Goal: Find specific page/section: Find specific page/section

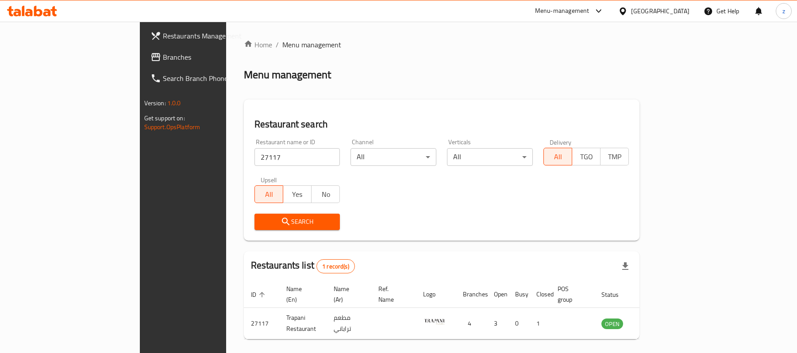
scroll to position [25, 0]
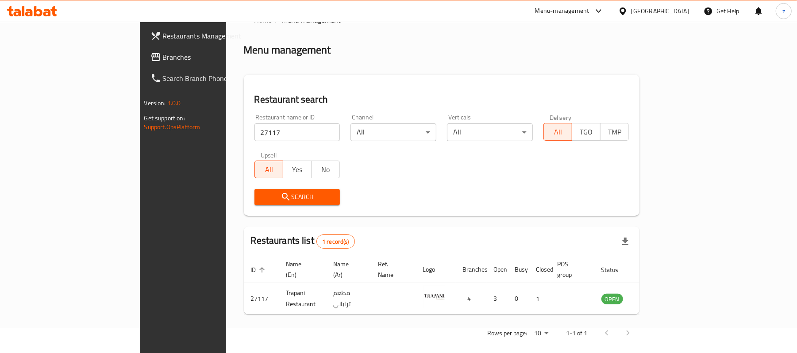
click at [163, 55] on span "Branches" at bounding box center [214, 57] width 103 height 11
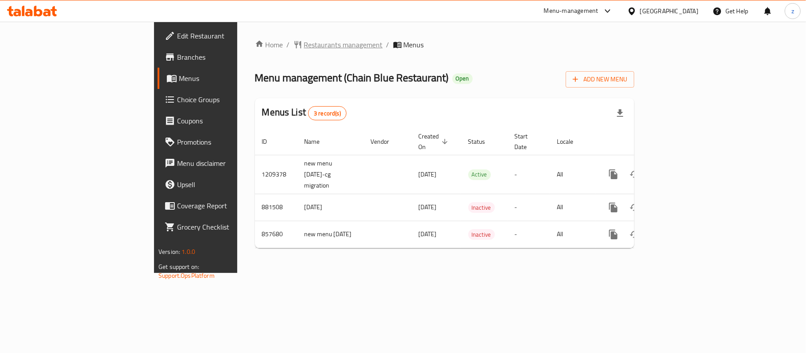
click at [304, 41] on span "Restaurants management" at bounding box center [343, 44] width 79 height 11
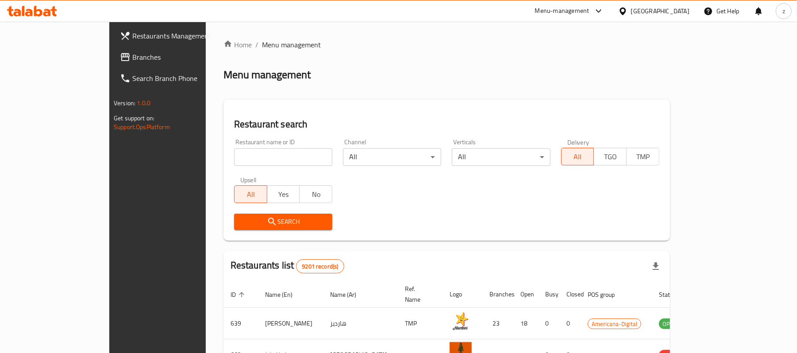
click at [234, 152] on input "search" at bounding box center [283, 157] width 98 height 18
paste input "656595"
type input "656595"
click at [241, 222] on span "Search" at bounding box center [283, 221] width 84 height 11
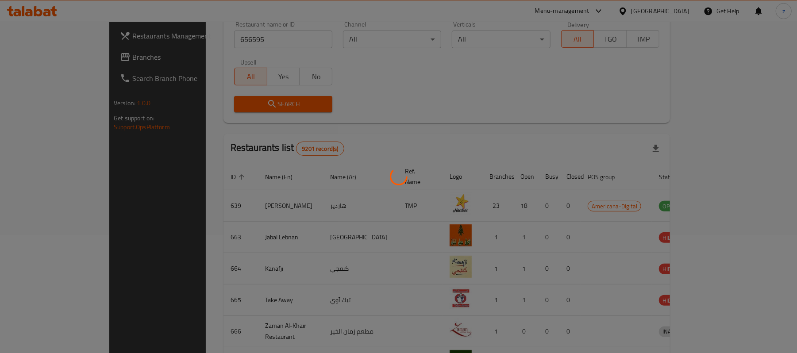
scroll to position [25, 0]
